Goal: Find specific page/section: Find specific page/section

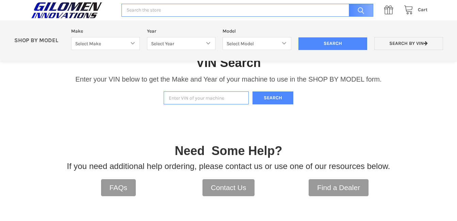
click at [211, 100] on input "Enter VIN of your machine" at bounding box center [206, 97] width 85 height 13
type input "[US_VEHICLE_IDENTIFICATION_NUMBER]"
click at [264, 96] on button "Search" at bounding box center [272, 97] width 41 height 13
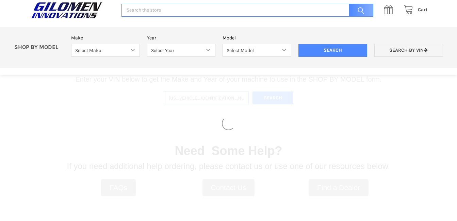
select select "330"
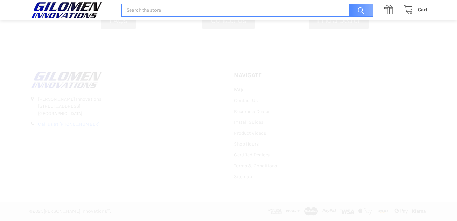
select select "493"
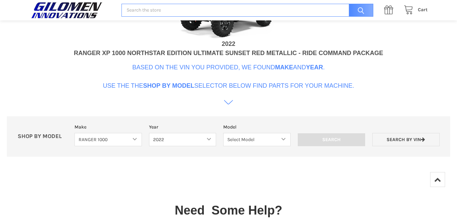
scroll to position [310, 0]
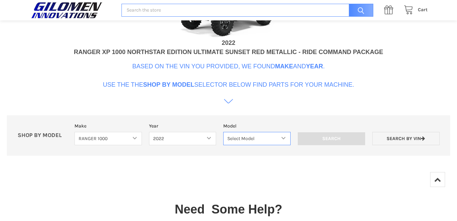
click at [280, 137] on select "Select Model Ranger 1000 Basic 61 HP SOHC Ranger 1000 Crew Basic 61 HP SOHC Ran…" at bounding box center [256, 138] width 67 height 13
select select "509"
click at [223, 132] on select "Select Model Ranger 1000 Basic 61 HP SOHC Ranger 1000 Crew Basic 61 HP SOHC Ran…" at bounding box center [256, 138] width 67 height 13
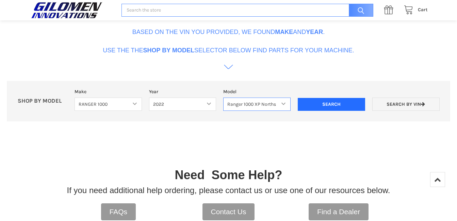
scroll to position [344, 0]
click at [330, 103] on input "Search" at bounding box center [331, 104] width 67 height 13
